Goal: Task Accomplishment & Management: Manage account settings

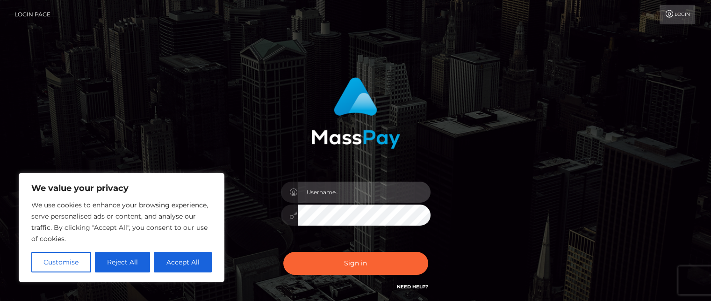
click at [328, 193] on input "text" at bounding box center [364, 191] width 133 height 21
click at [279, 119] on div at bounding box center [355, 109] width 245 height 79
click at [676, 11] on link "Login" at bounding box center [678, 15] width 36 height 20
click at [337, 191] on input "text" at bounding box center [364, 191] width 133 height 21
click at [683, 13] on link "Login" at bounding box center [678, 15] width 36 height 20
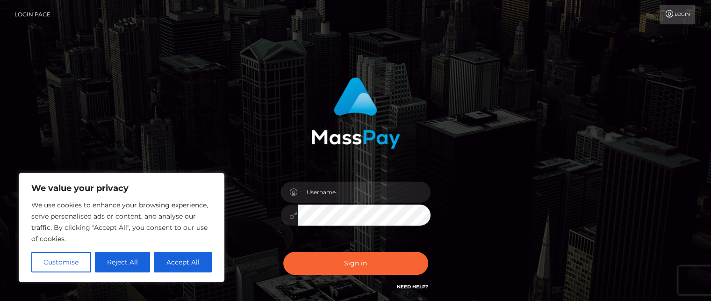
click at [41, 15] on link "Login Page" at bounding box center [32, 15] width 36 height 20
click at [349, 192] on input "text" at bounding box center [364, 191] width 133 height 21
type input "dakotastar001@gmail.com"
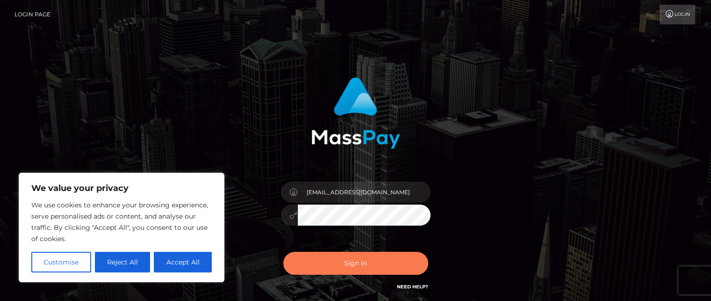
click at [357, 265] on button "Sign in" at bounding box center [355, 263] width 145 height 23
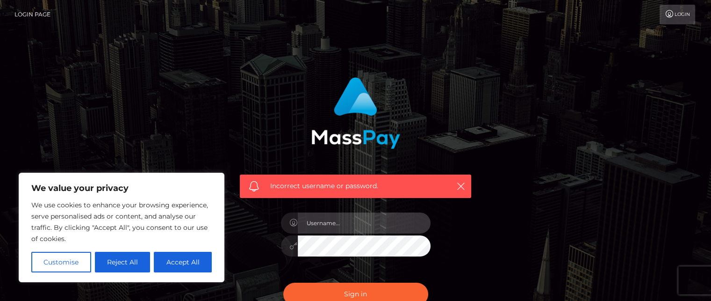
click at [324, 223] on input "text" at bounding box center [364, 222] width 133 height 21
drag, startPoint x: 354, startPoint y: 220, endPoint x: 299, endPoint y: 220, distance: 55.6
click at [299, 220] on input "thewitchY1$#" at bounding box center [364, 222] width 133 height 21
click at [355, 221] on input "thewitchY1$#" at bounding box center [364, 222] width 133 height 21
type input "t"
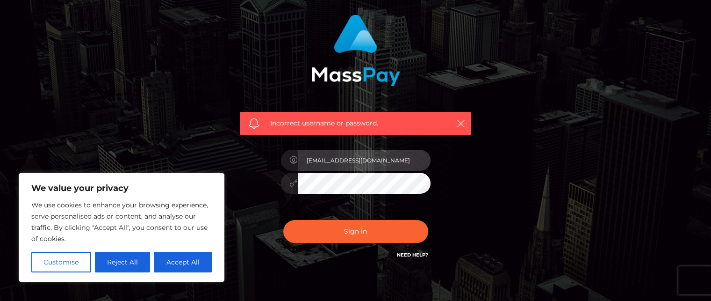
scroll to position [69, 0]
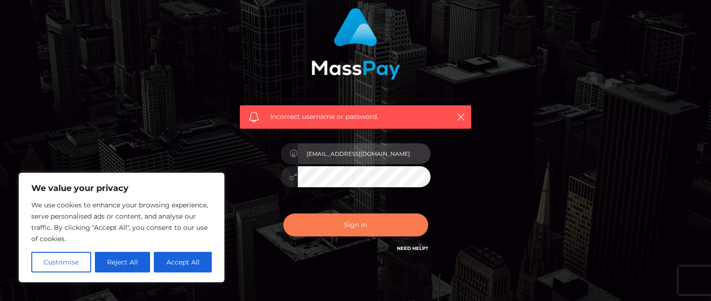
type input "dakotastar001@gmail.com"
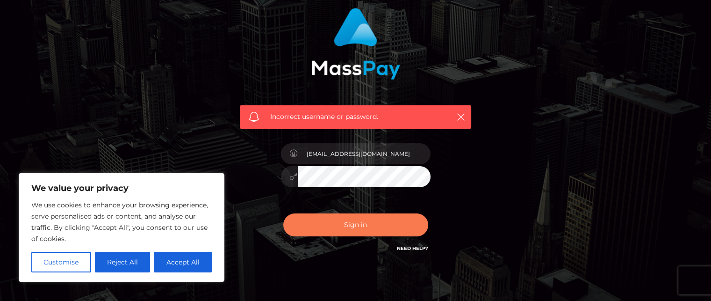
click at [355, 222] on button "Sign in" at bounding box center [355, 224] width 145 height 23
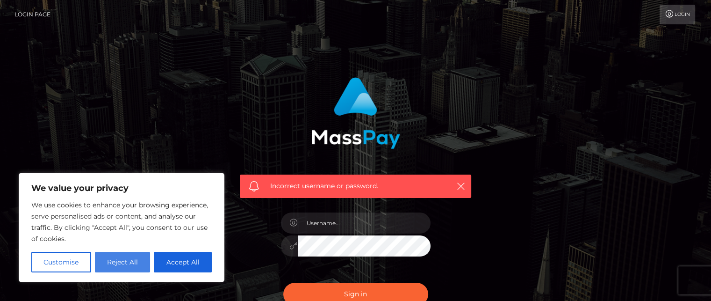
click at [123, 259] on button "Reject All" at bounding box center [123, 262] width 56 height 21
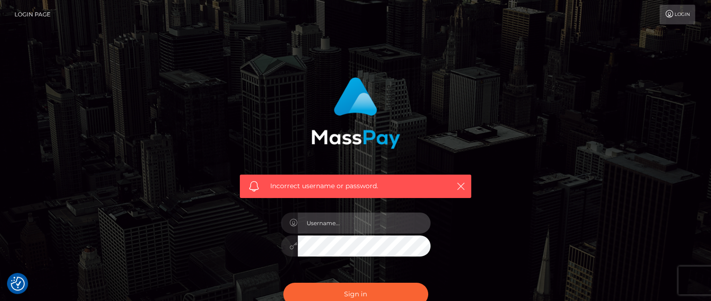
click at [328, 221] on input "text" at bounding box center [364, 222] width 133 height 21
